Goal: Transaction & Acquisition: Download file/media

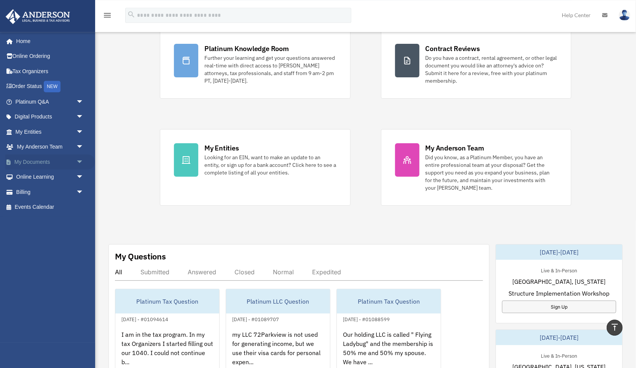
scroll to position [47, 0]
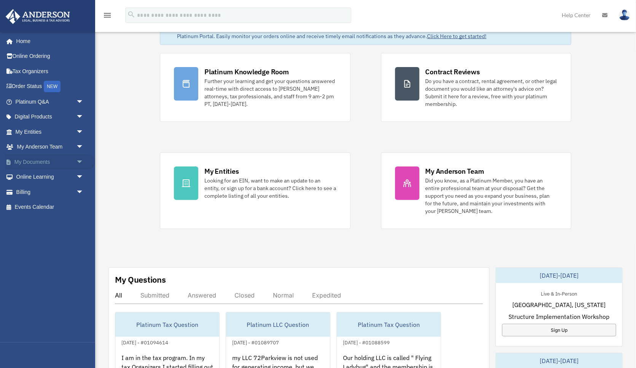
click at [79, 161] on span "arrow_drop_down" at bounding box center [83, 162] width 15 height 16
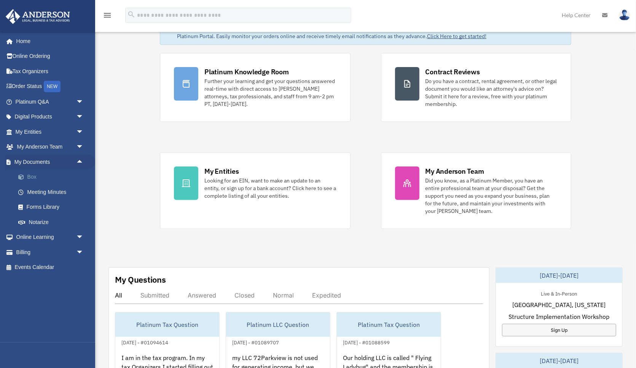
click at [32, 177] on link "Box" at bounding box center [53, 176] width 85 height 15
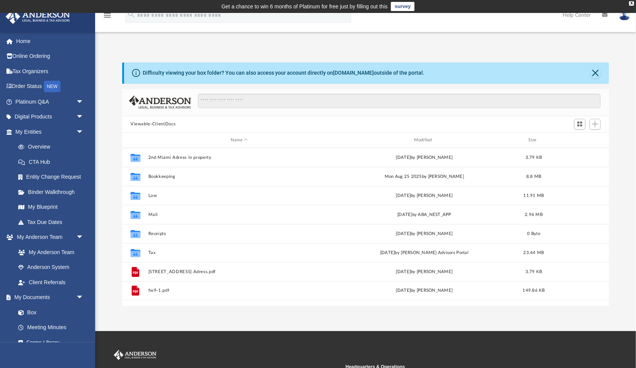
scroll to position [173, 487]
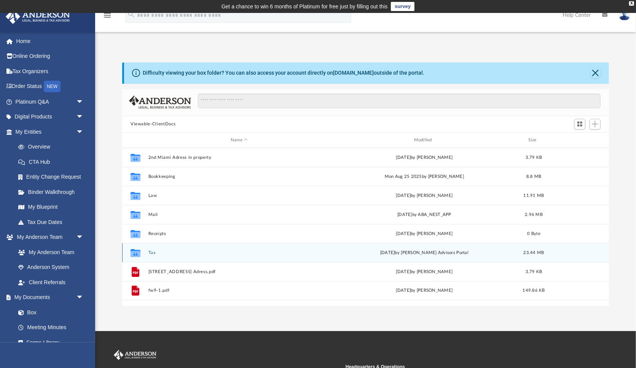
click at [152, 253] on button "Tax" at bounding box center [239, 252] width 182 height 5
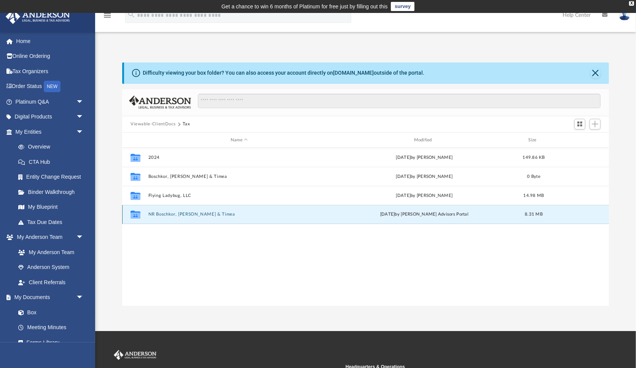
click at [199, 215] on button "NR Boschkor, Peter & Timea" at bounding box center [239, 214] width 182 height 5
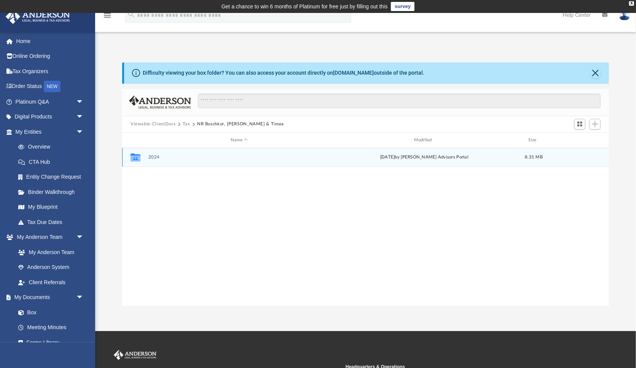
click at [157, 155] on button "2024" at bounding box center [239, 157] width 182 height 5
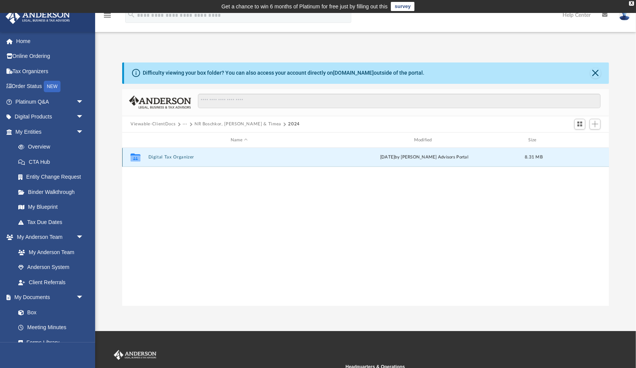
click at [166, 156] on button "Digital Tax Organizer" at bounding box center [239, 157] width 182 height 5
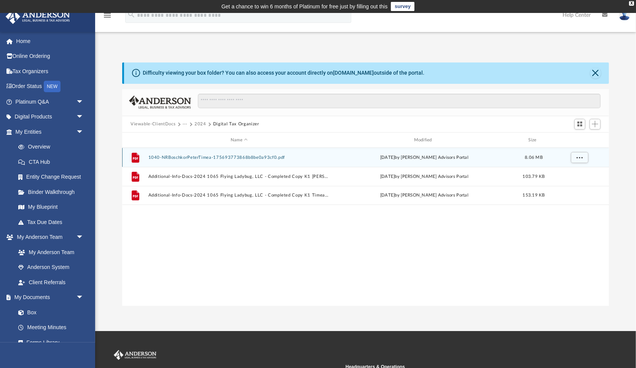
click at [211, 155] on button "1040-NRBoschkorPeterTimea-175693773868b8be0a93cf0.pdf" at bounding box center [239, 157] width 182 height 5
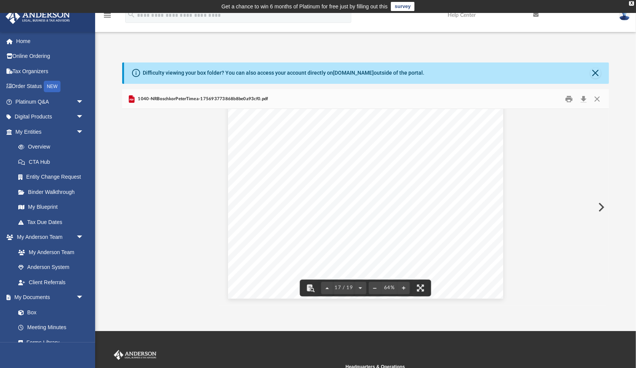
scroll to position [3452, 0]
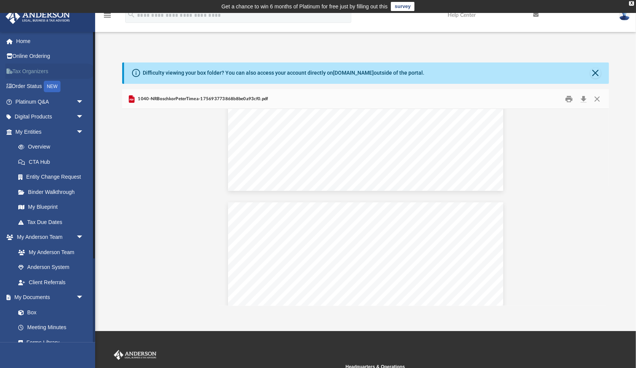
click at [28, 71] on link "Tax Organizers" at bounding box center [50, 71] width 90 height 15
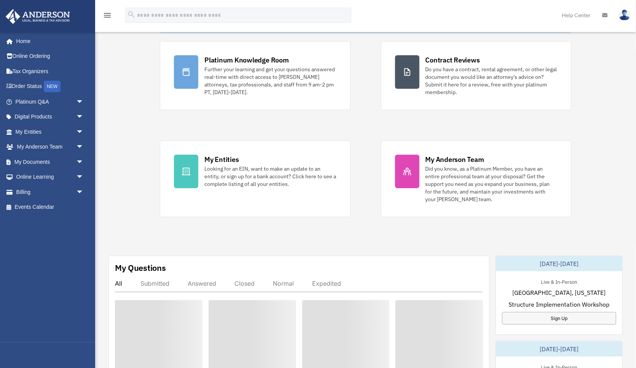
click at [624, 15] on img at bounding box center [624, 15] width 11 height 11
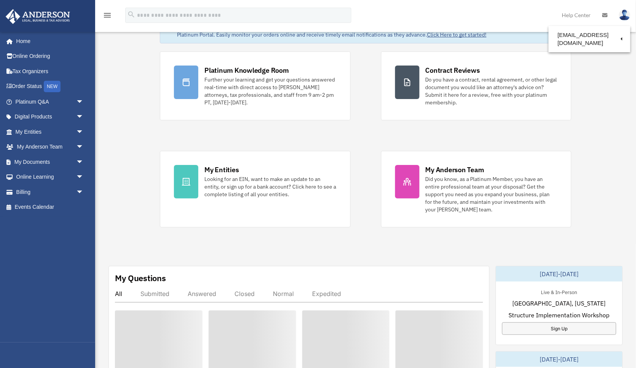
scroll to position [60, 0]
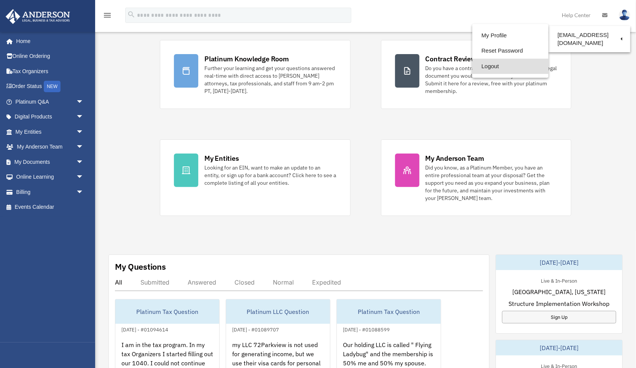
click at [492, 68] on link "Logout" at bounding box center [510, 67] width 76 height 16
